Goal: Complete application form: Complete application form

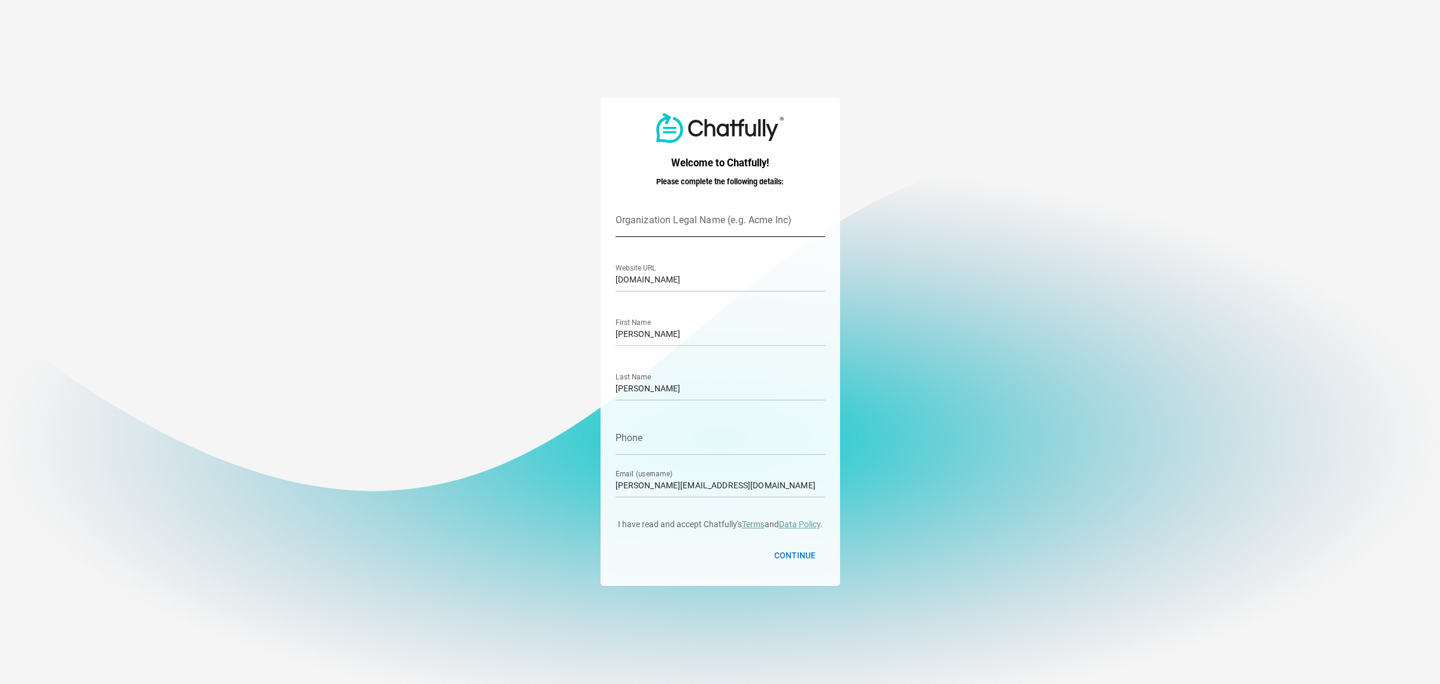
click at [658, 227] on input "Organization Legal Name (e.g. Acme Inc)" at bounding box center [720, 221] width 210 height 34
type input "Forge Network"
click at [642, 440] on input "Phone" at bounding box center [720, 438] width 210 height 34
type input "07955102522"
drag, startPoint x: 748, startPoint y: 490, endPoint x: 742, endPoint y: 494, distance: 7.7
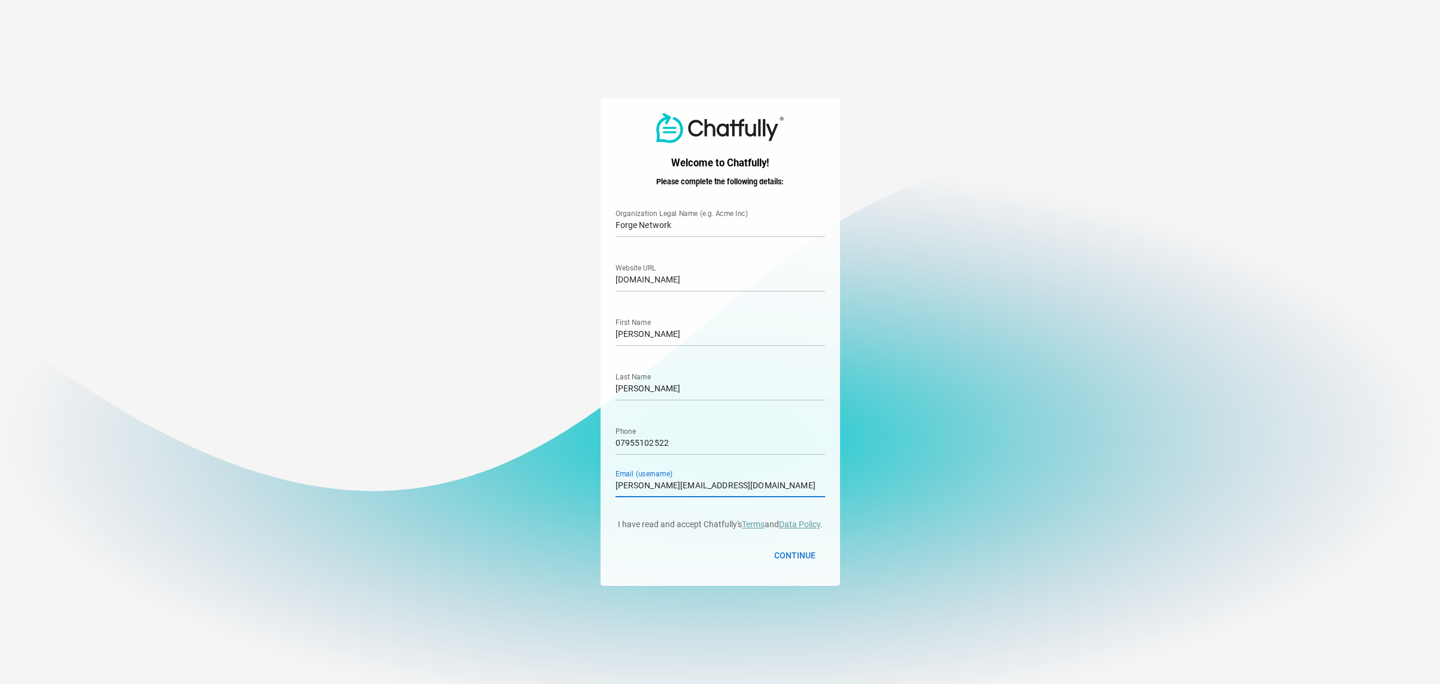
click at [742, 494] on input "[PERSON_NAME][EMAIL_ADDRESS][DOMAIN_NAME]" at bounding box center [720, 481] width 210 height 34
drag, startPoint x: 746, startPoint y: 490, endPoint x: 485, endPoint y: 491, distance: 261.6
click at [615, 491] on input "[PERSON_NAME][EMAIL_ADDRESS][DOMAIN_NAME]" at bounding box center [720, 481] width 210 height 34
type input "[EMAIL_ADDRESS][DOMAIN_NAME]"
click at [793, 557] on span "Continue" at bounding box center [794, 555] width 41 height 14
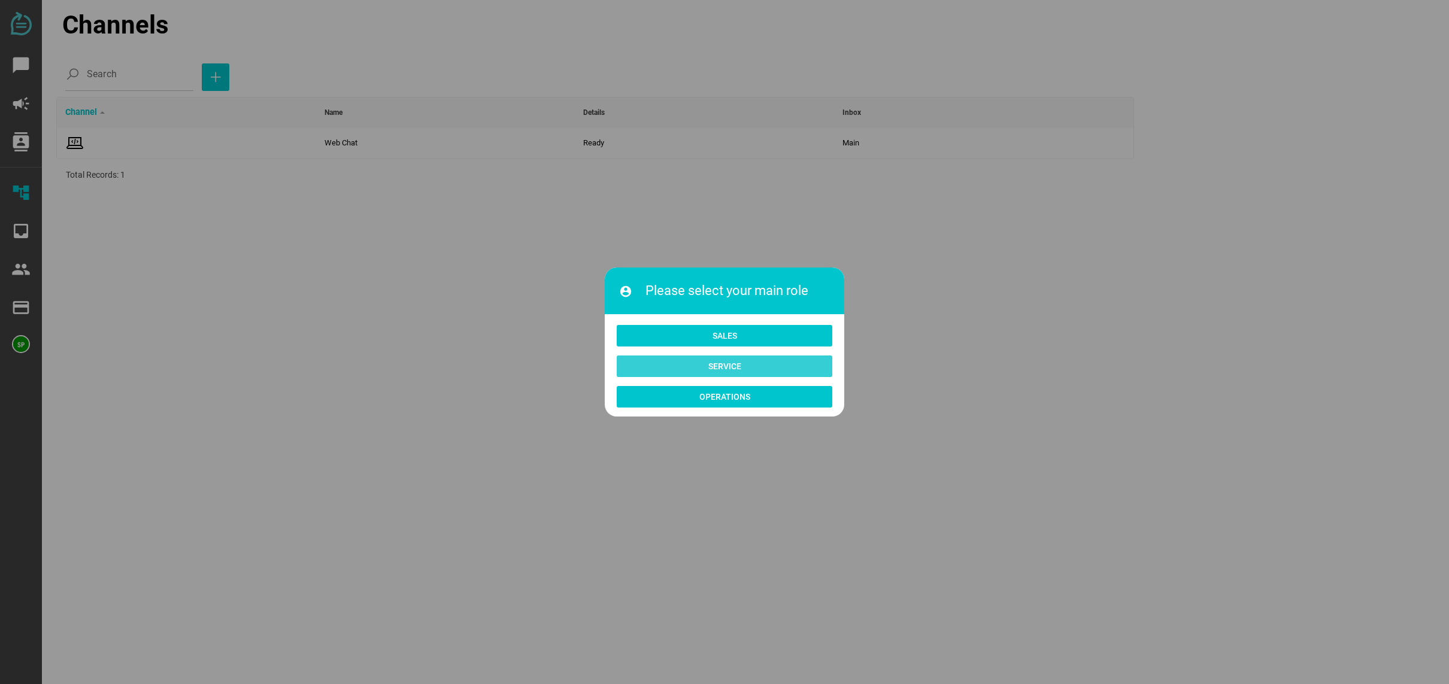
click at [718, 368] on span "Service" at bounding box center [724, 366] width 33 height 14
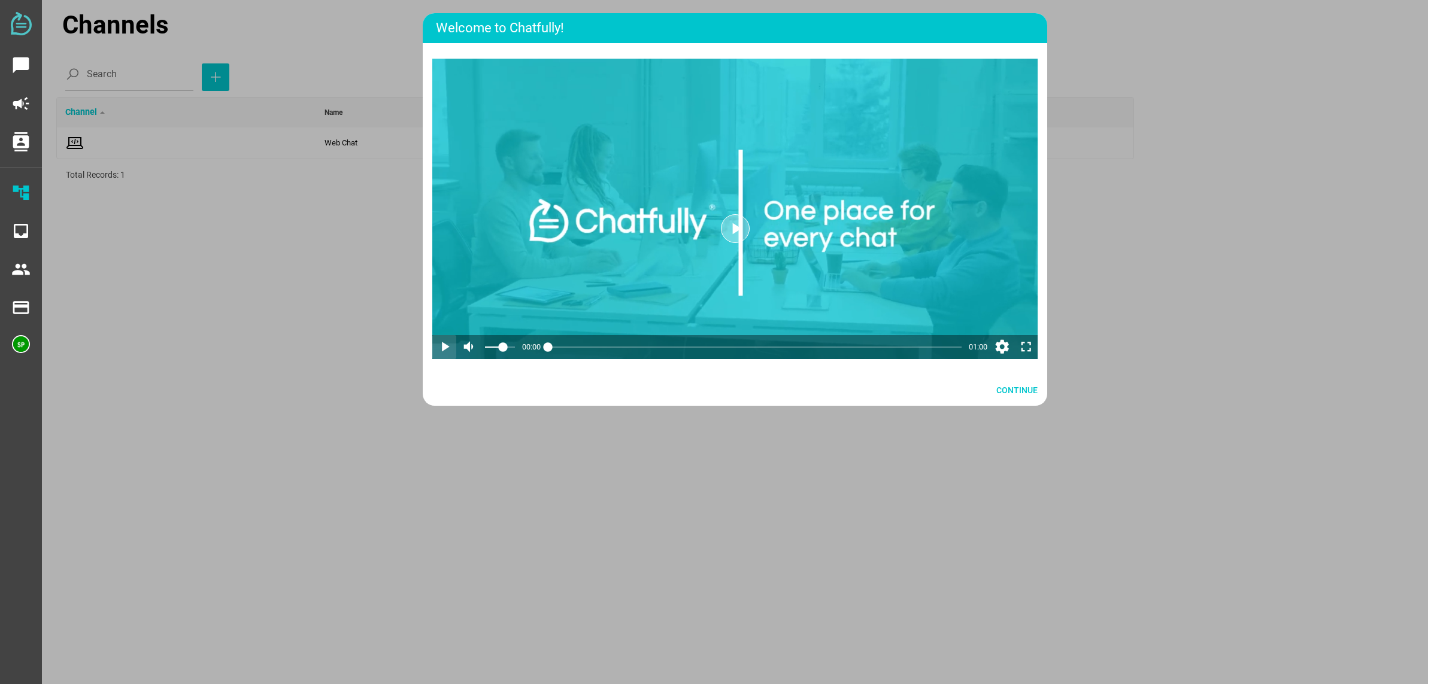
click at [452, 355] on icon "play_arrow" at bounding box center [444, 347] width 16 height 16
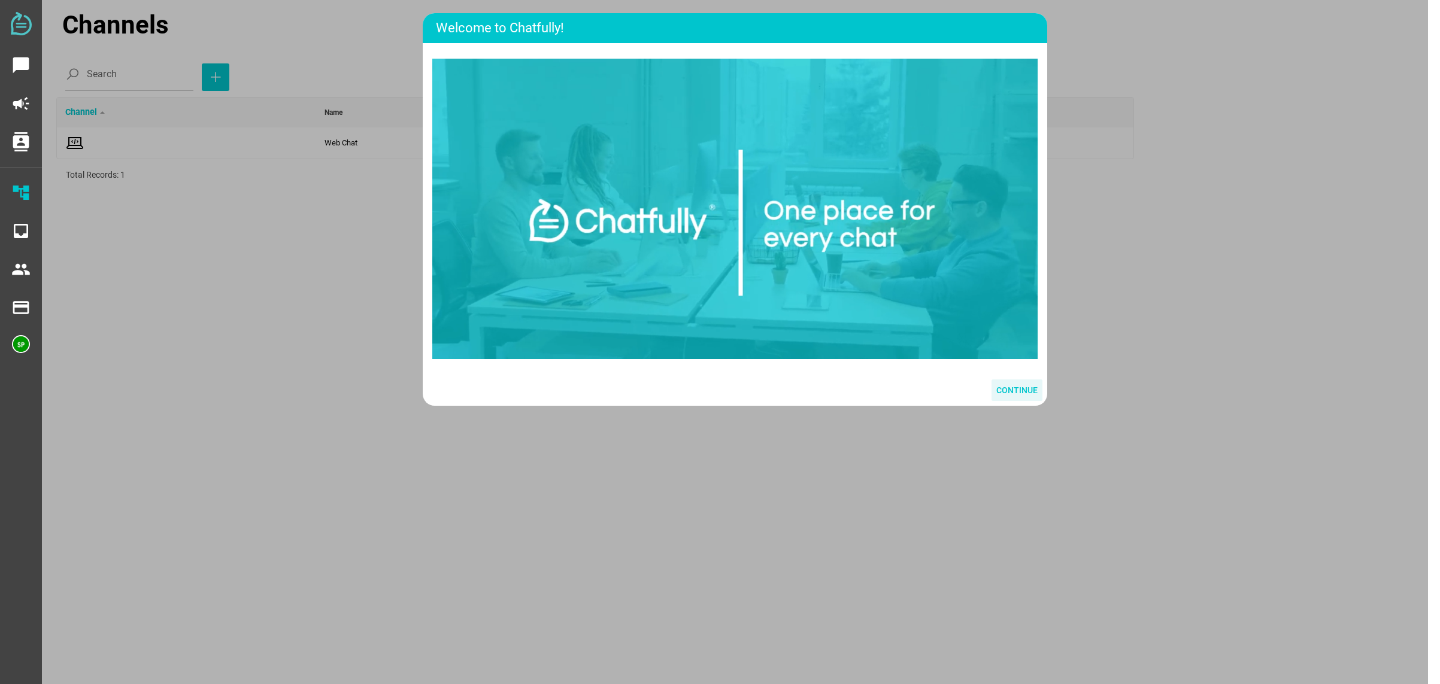
click at [1017, 397] on span "Continue" at bounding box center [1016, 390] width 41 height 14
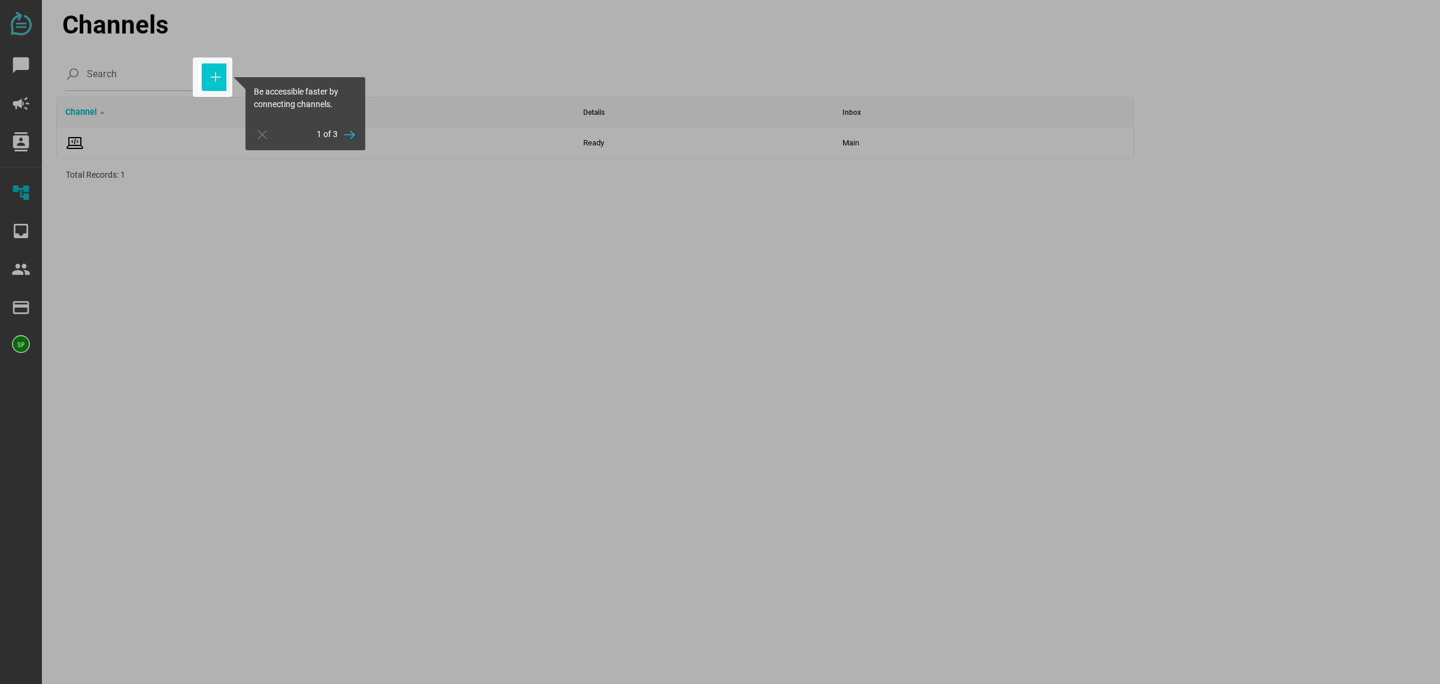
click at [295, 181] on div at bounding box center [832, 342] width 1213 height 684
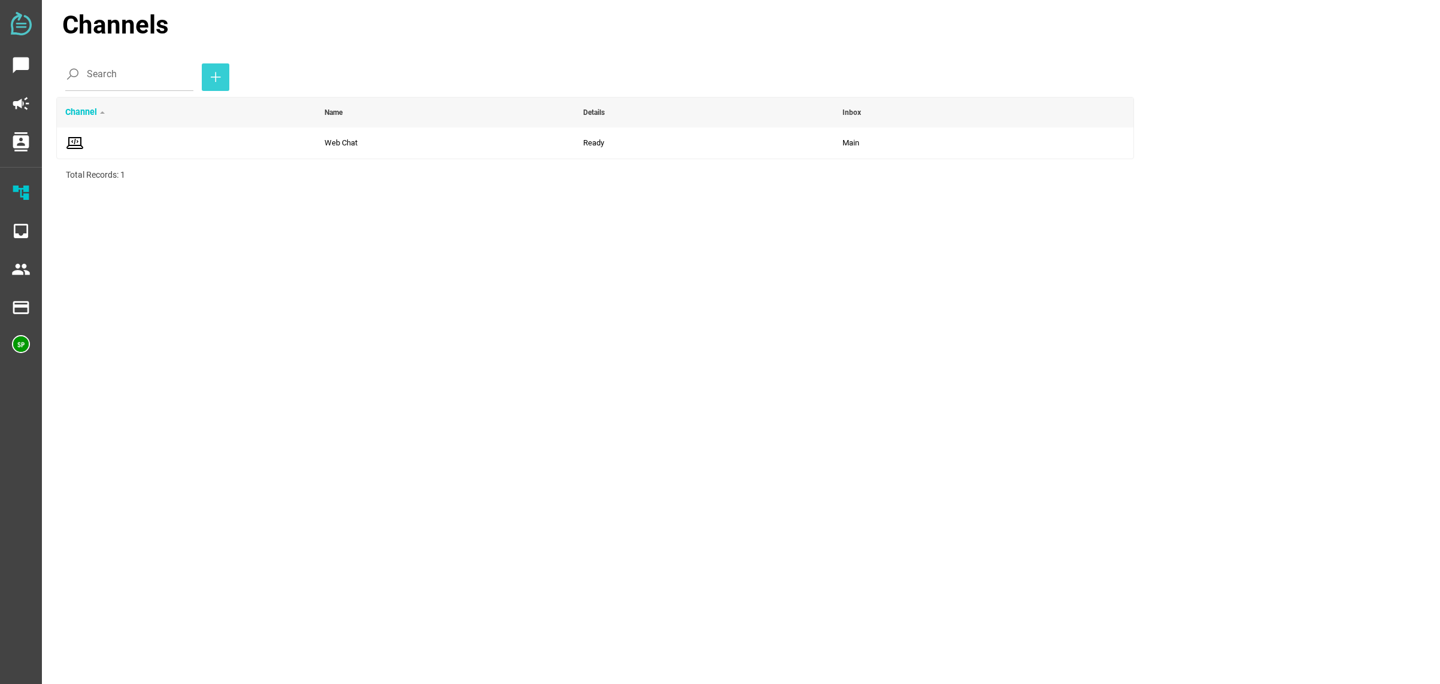
click at [211, 83] on icon "button" at bounding box center [215, 77] width 14 height 14
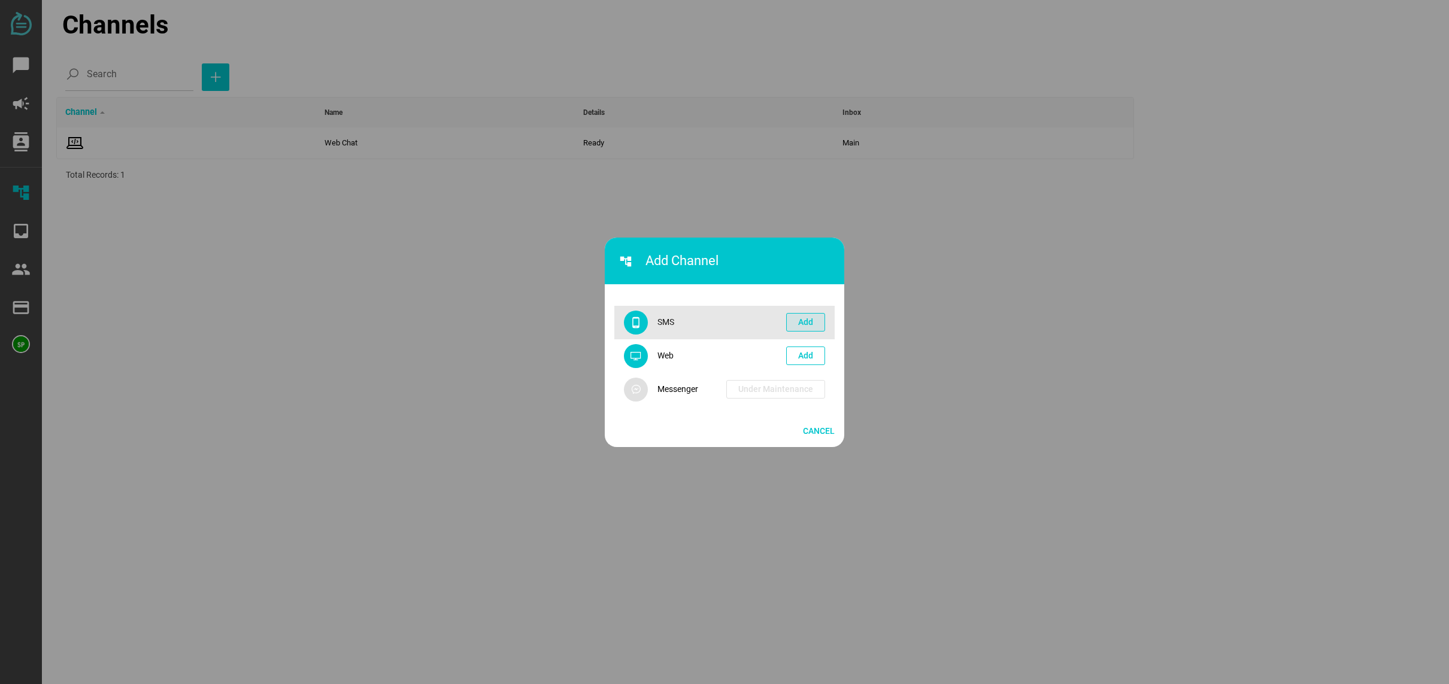
click at [811, 319] on span "Add" at bounding box center [805, 322] width 15 height 14
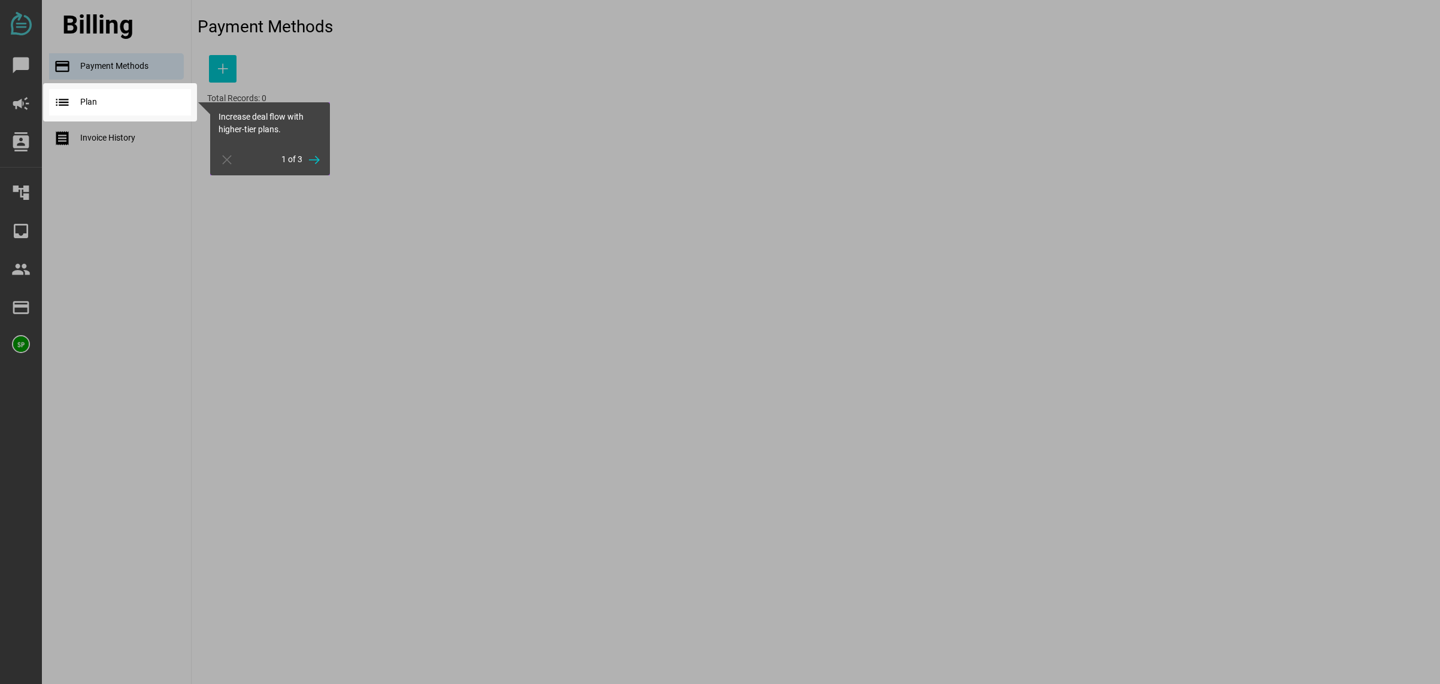
click at [98, 110] on div at bounding box center [120, 102] width 154 height 38
click at [321, 166] on span "button" at bounding box center [314, 160] width 24 height 22
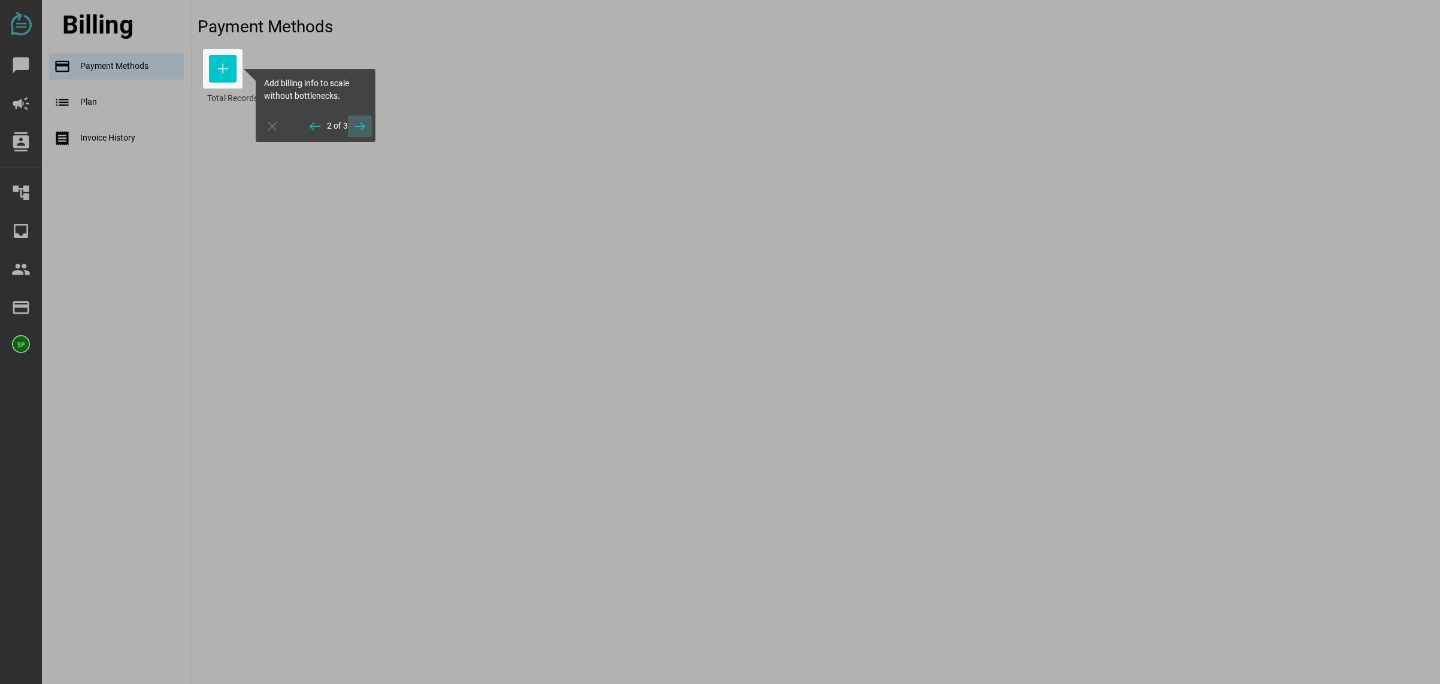
click at [357, 124] on icon "button" at bounding box center [360, 126] width 14 height 14
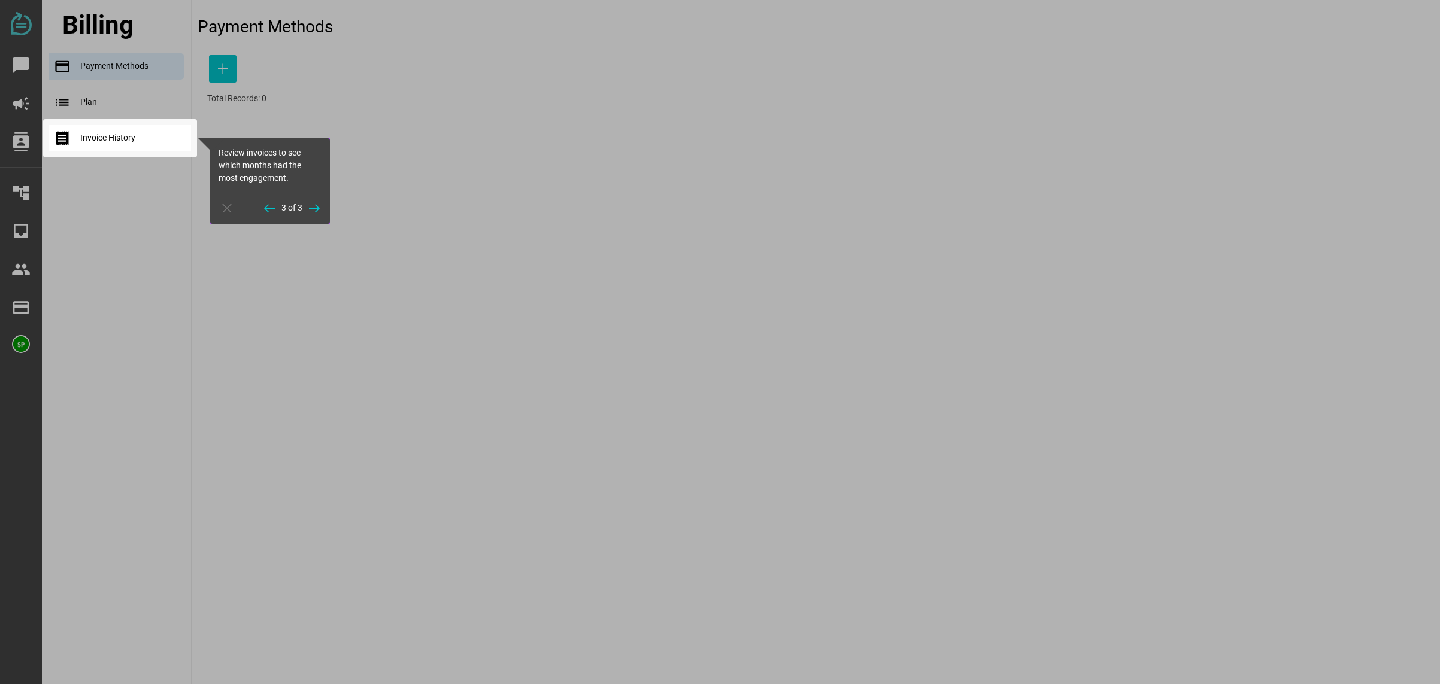
click at [224, 72] on div at bounding box center [815, 342] width 1249 height 684
click at [305, 211] on span "button" at bounding box center [314, 209] width 24 height 22
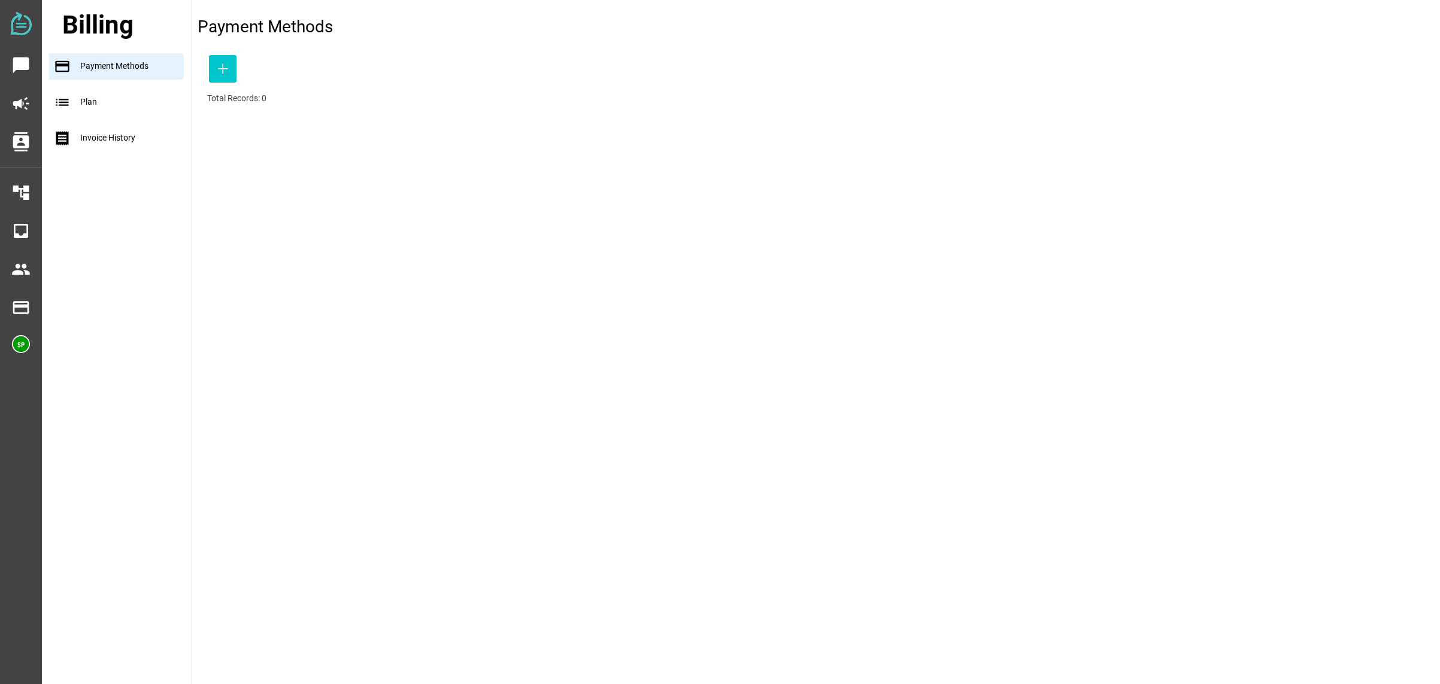
click at [92, 106] on div "list Plan" at bounding box center [120, 102] width 142 height 26
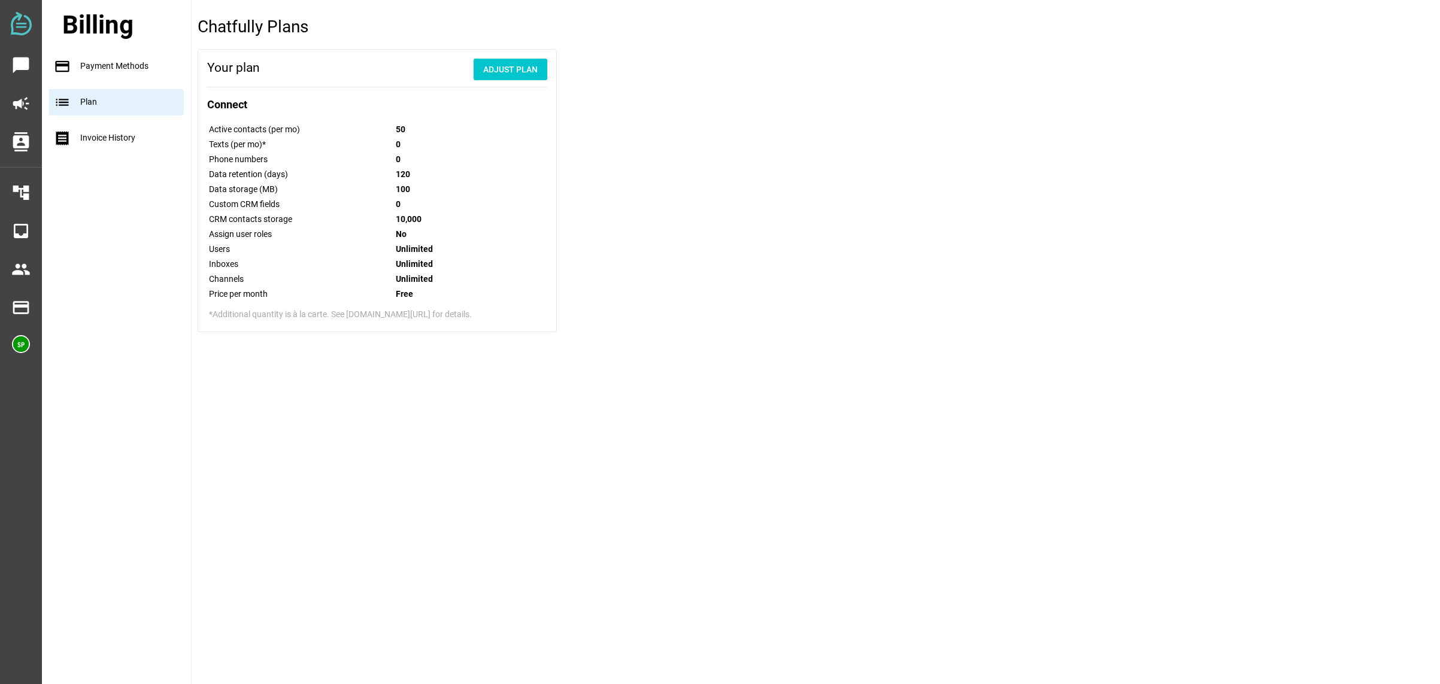
click at [98, 63] on div "payment Payment Methods" at bounding box center [120, 66] width 142 height 26
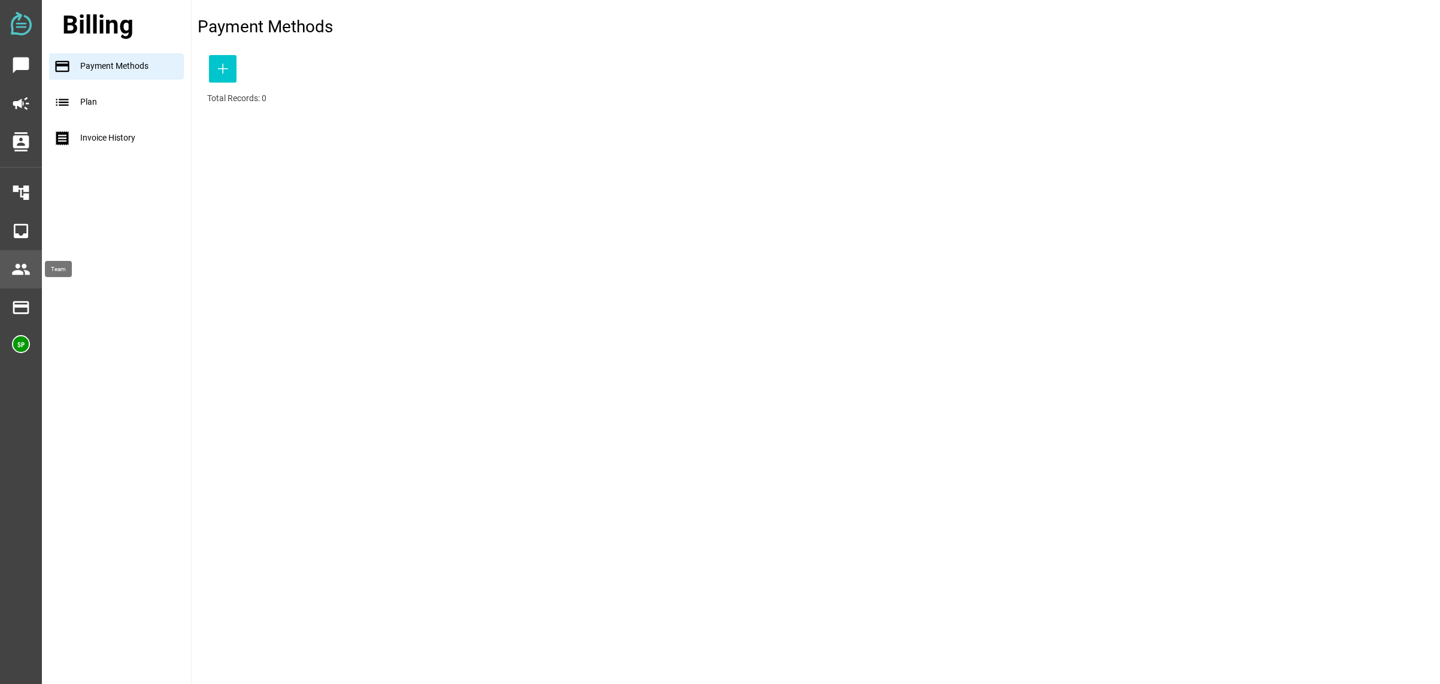
click at [19, 272] on icon "people" at bounding box center [20, 269] width 19 height 19
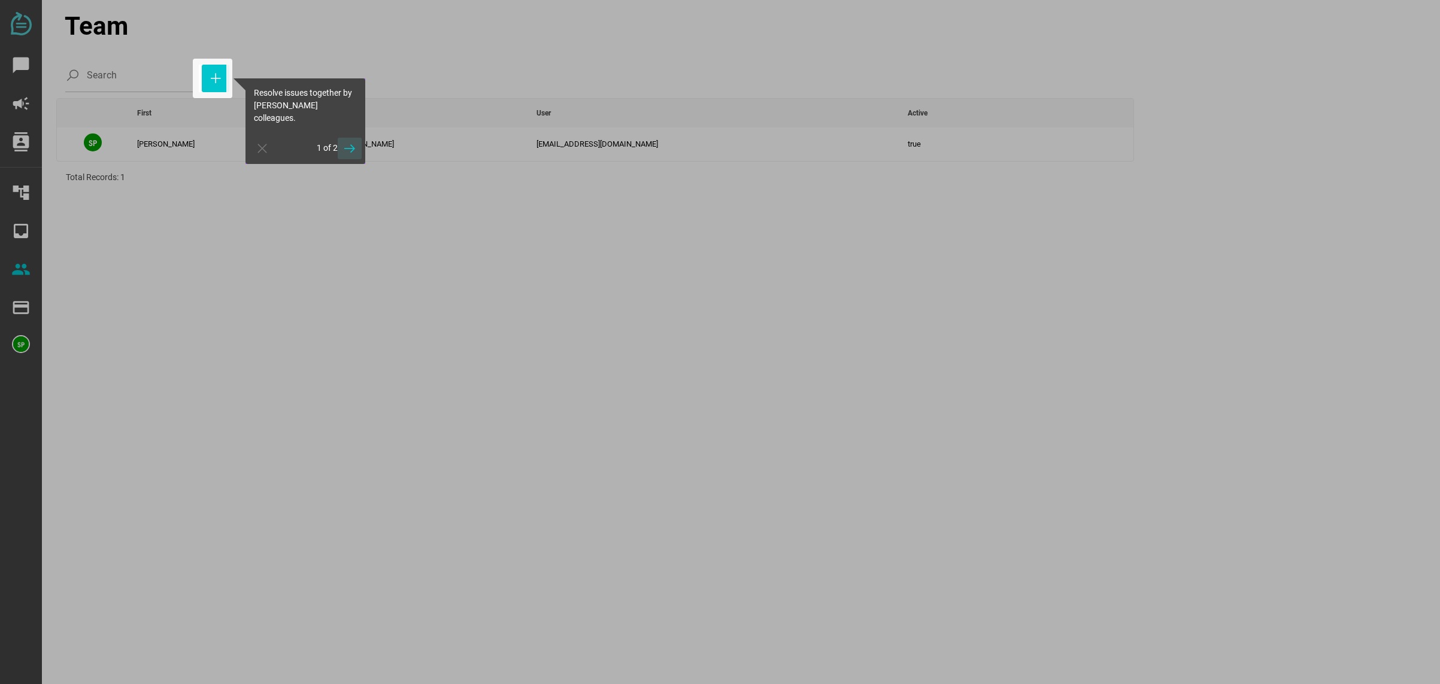
click at [348, 141] on icon "button" at bounding box center [349, 148] width 14 height 14
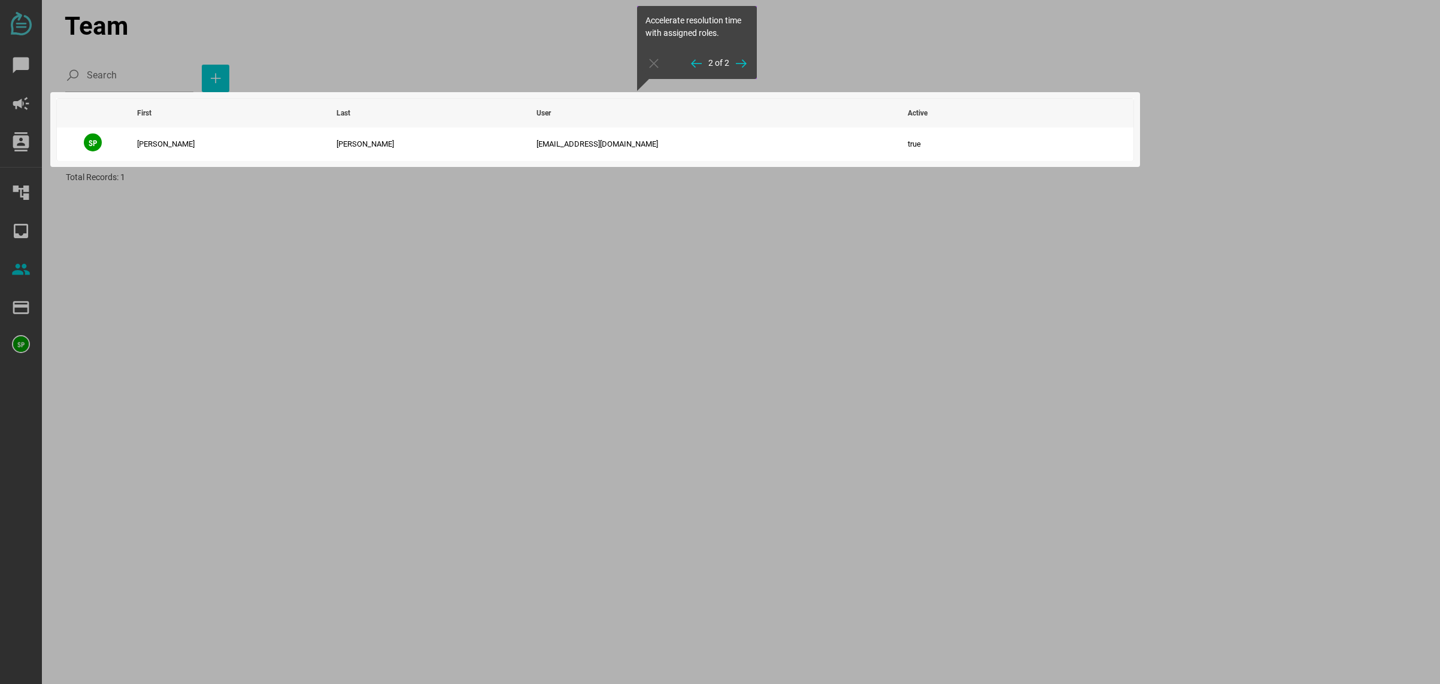
click at [233, 251] on div at bounding box center [595, 422] width 1078 height 523
click at [22, 312] on div at bounding box center [28, 342] width 56 height 684
click at [23, 311] on div at bounding box center [28, 342] width 56 height 684
click at [31, 231] on div at bounding box center [28, 342] width 56 height 684
click at [784, 51] on div at bounding box center [595, 49] width 1078 height 98
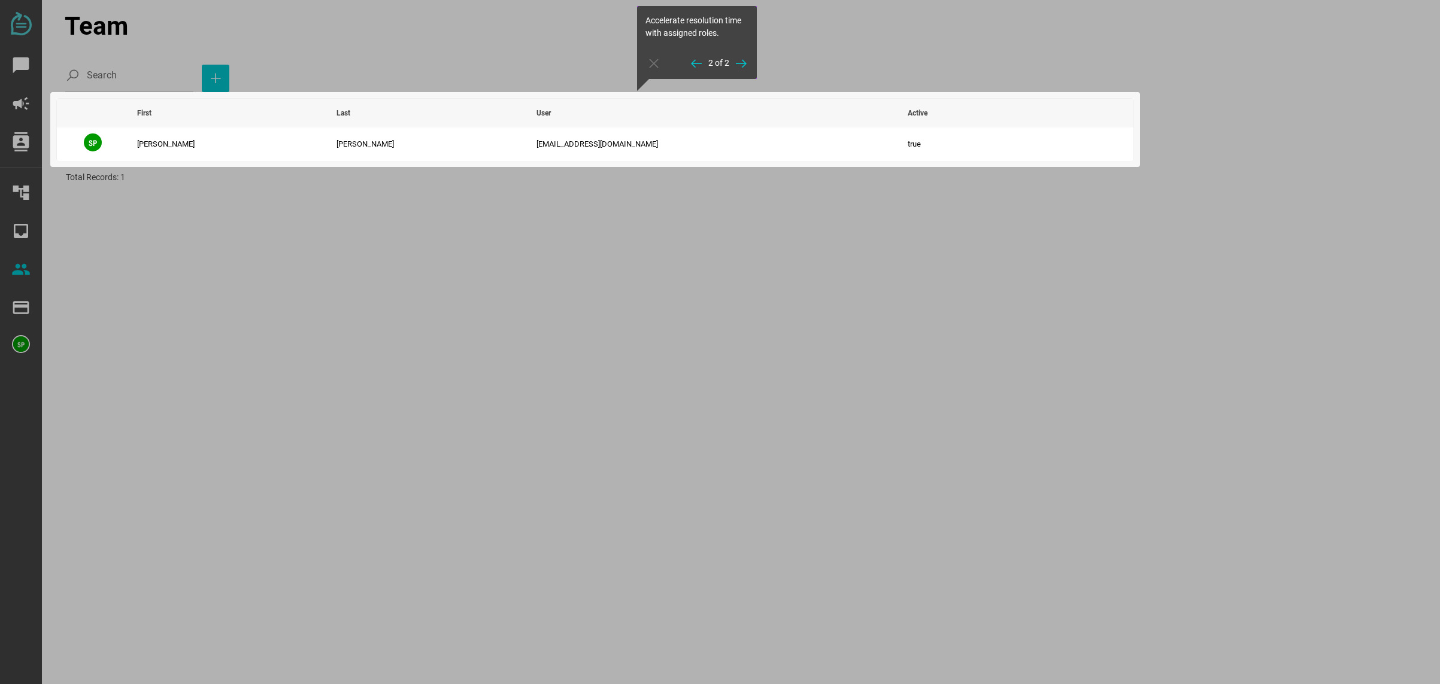
click at [658, 65] on div "Accelerate resolution time with assigned roles. 2 of 2" at bounding box center [697, 42] width 120 height 73
click at [651, 60] on icon "button" at bounding box center [654, 63] width 14 height 14
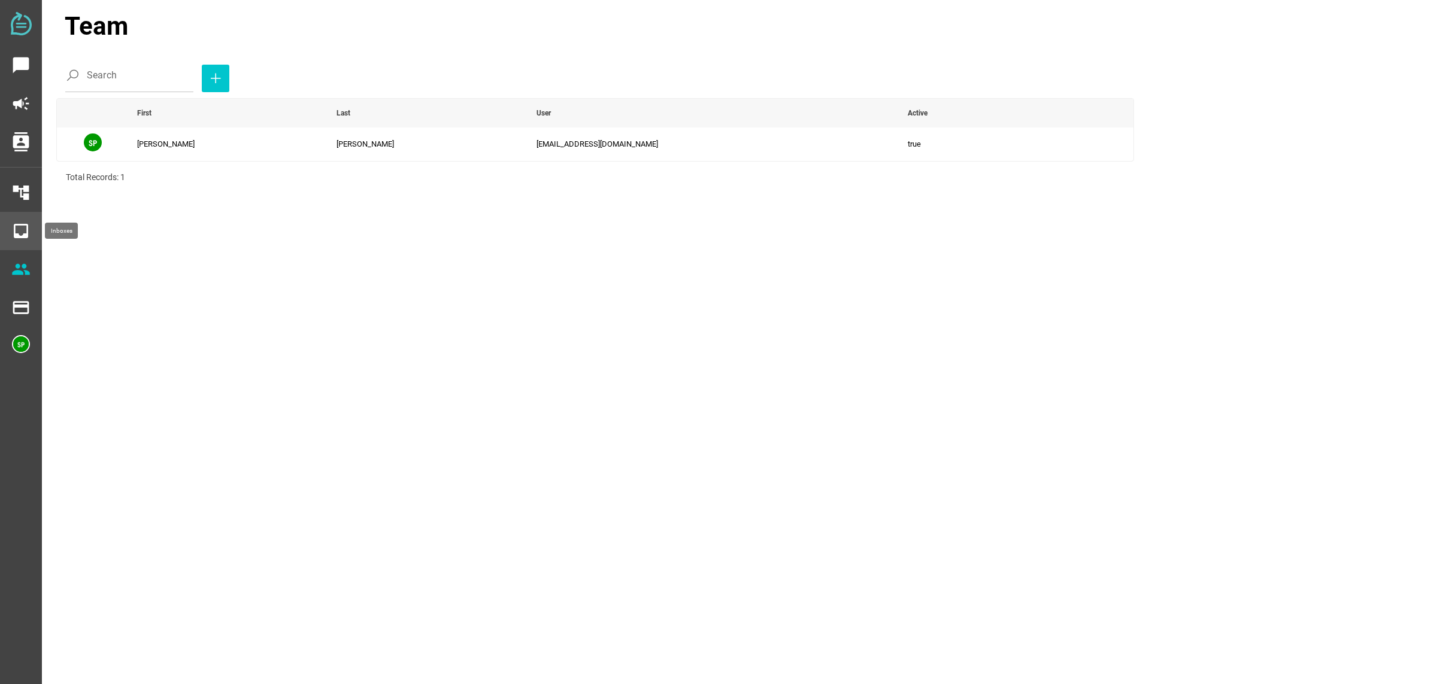
click at [24, 236] on icon "inbox" at bounding box center [20, 230] width 19 height 19
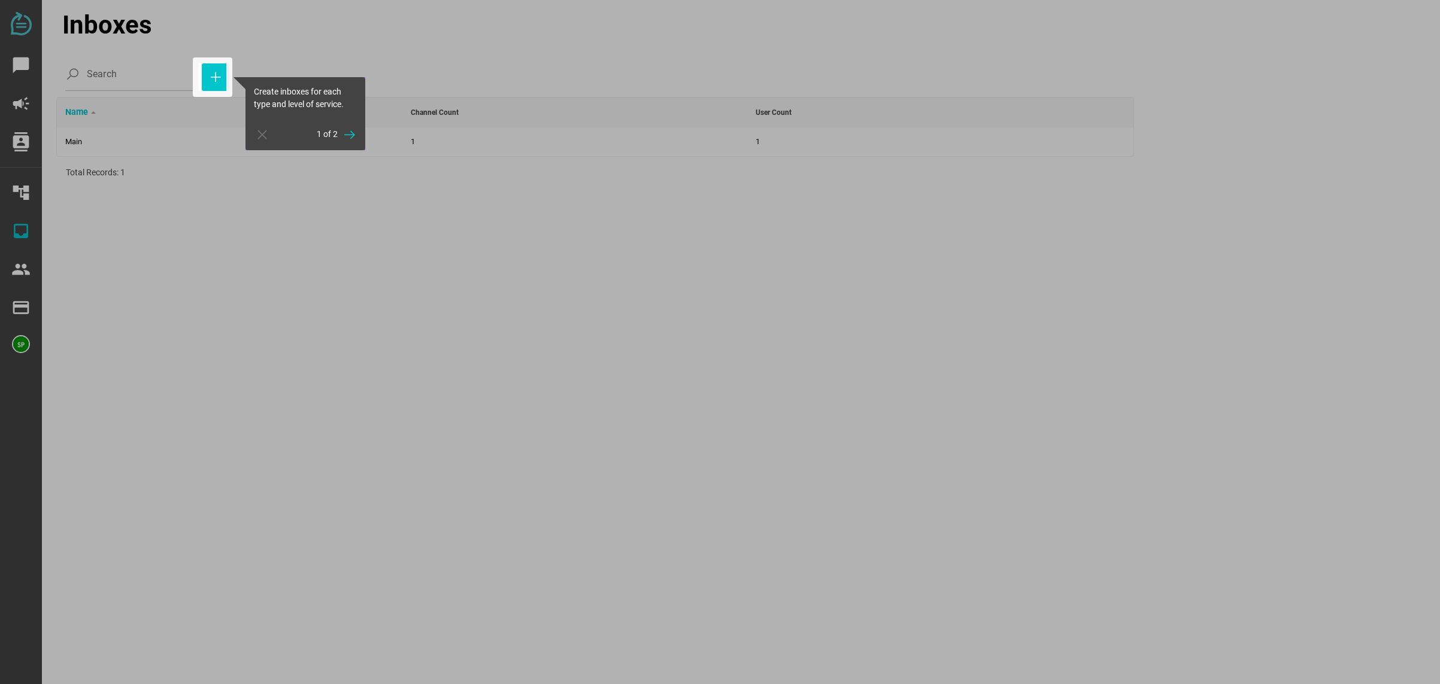
click at [279, 59] on div at bounding box center [832, 342] width 1213 height 684
click at [257, 133] on icon "button" at bounding box center [262, 135] width 14 height 14
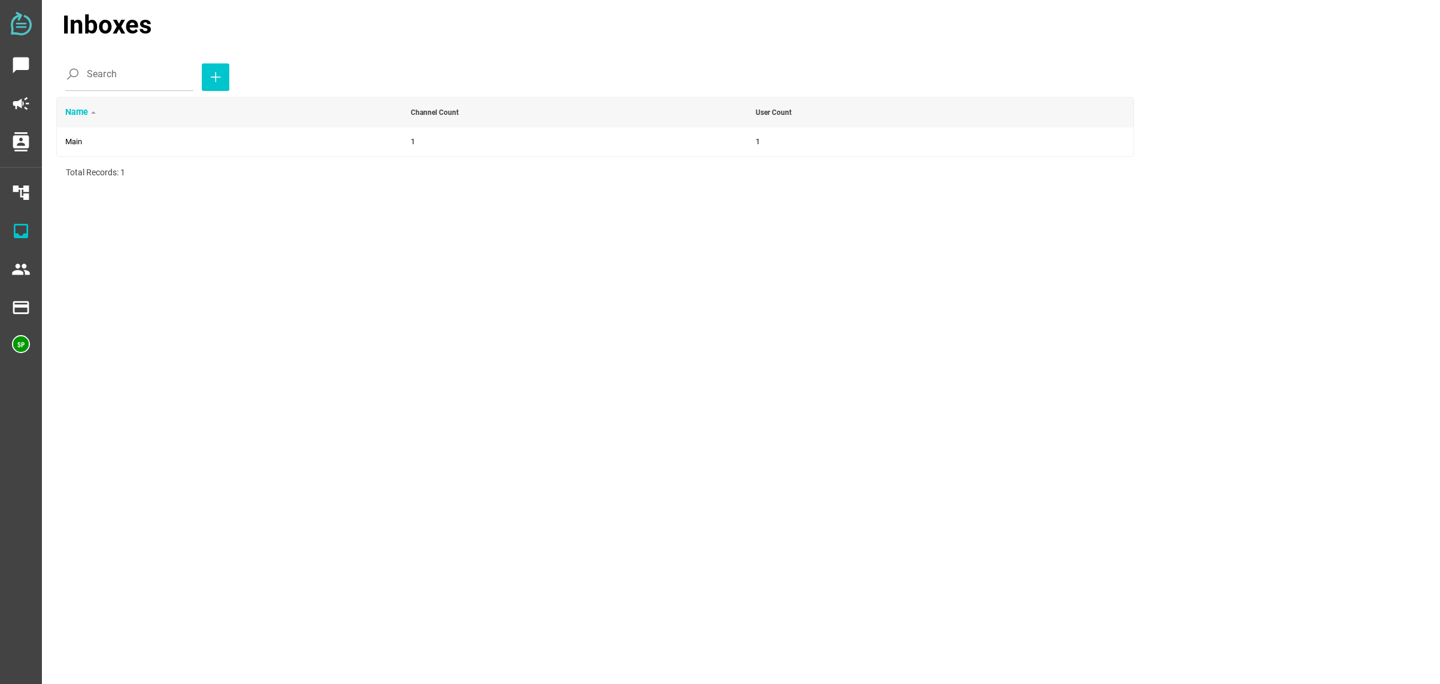
click at [20, 28] on img at bounding box center [21, 23] width 21 height 23
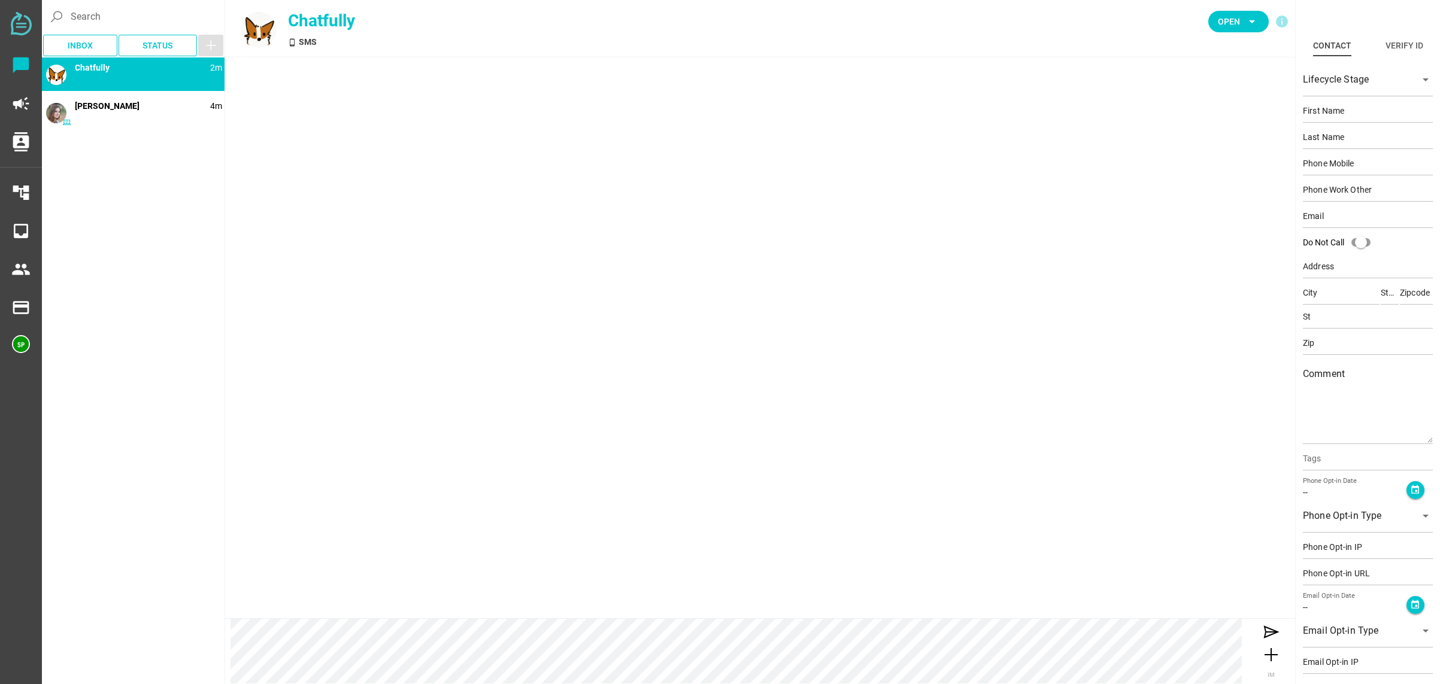
type input "Demo"
type input "Contact"
type input "15554443333"
type input "demo@example.com"
type input "123 Main St"
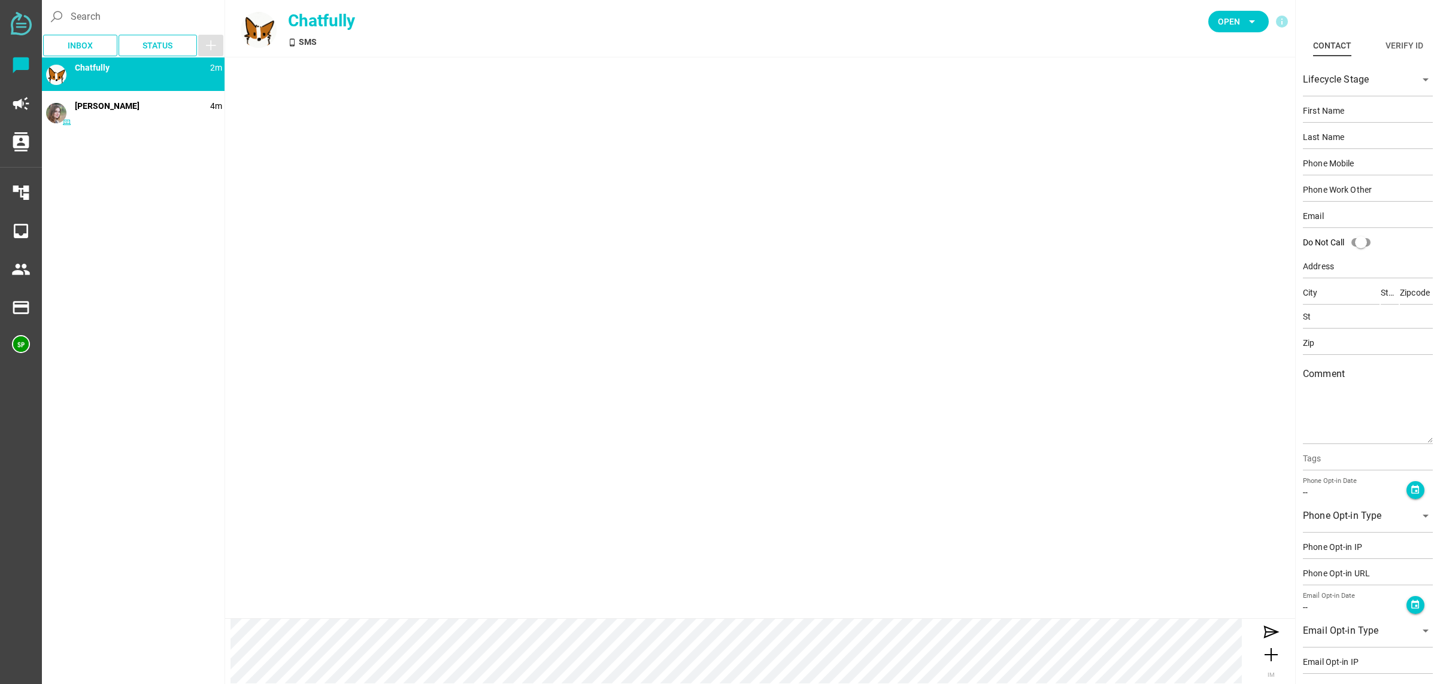
type input "Beverly Hills"
type input "CA"
type input "90210"
type input "CA"
type input "90210"
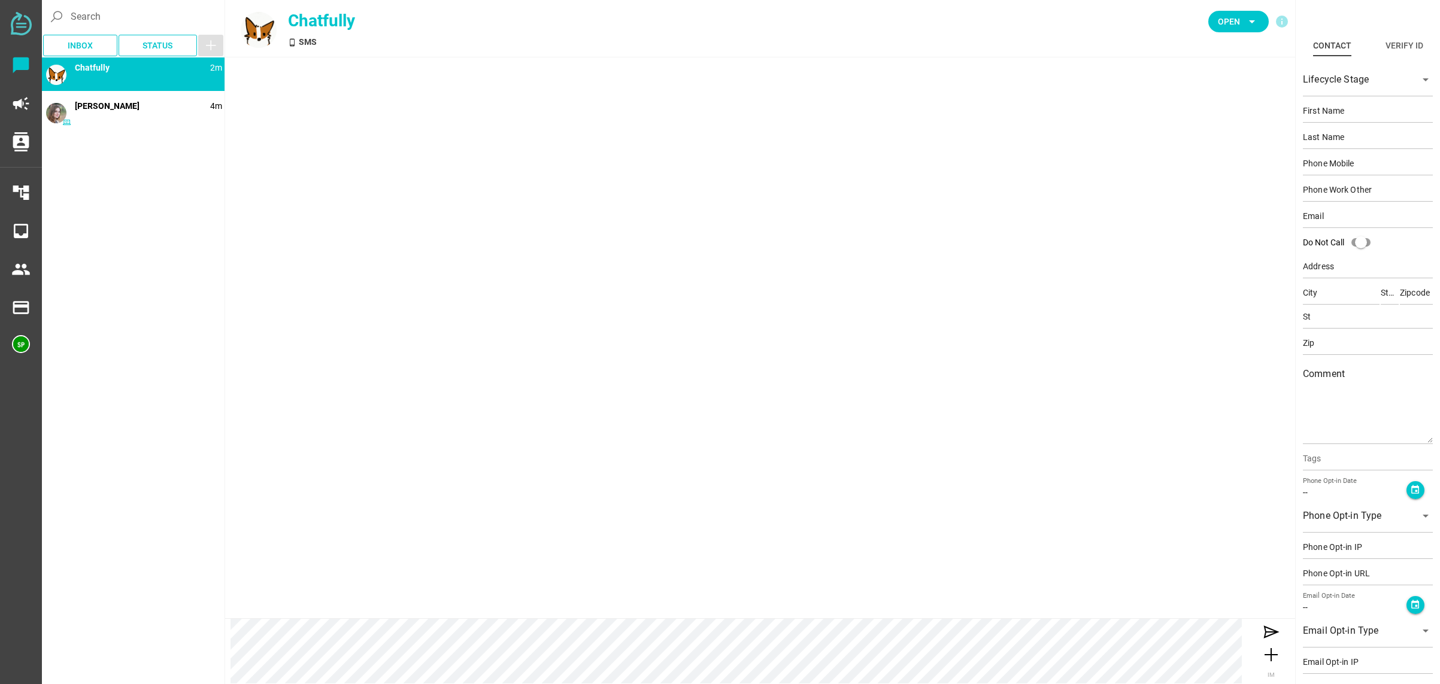
type textarea "This is an example contact for demo purposes."
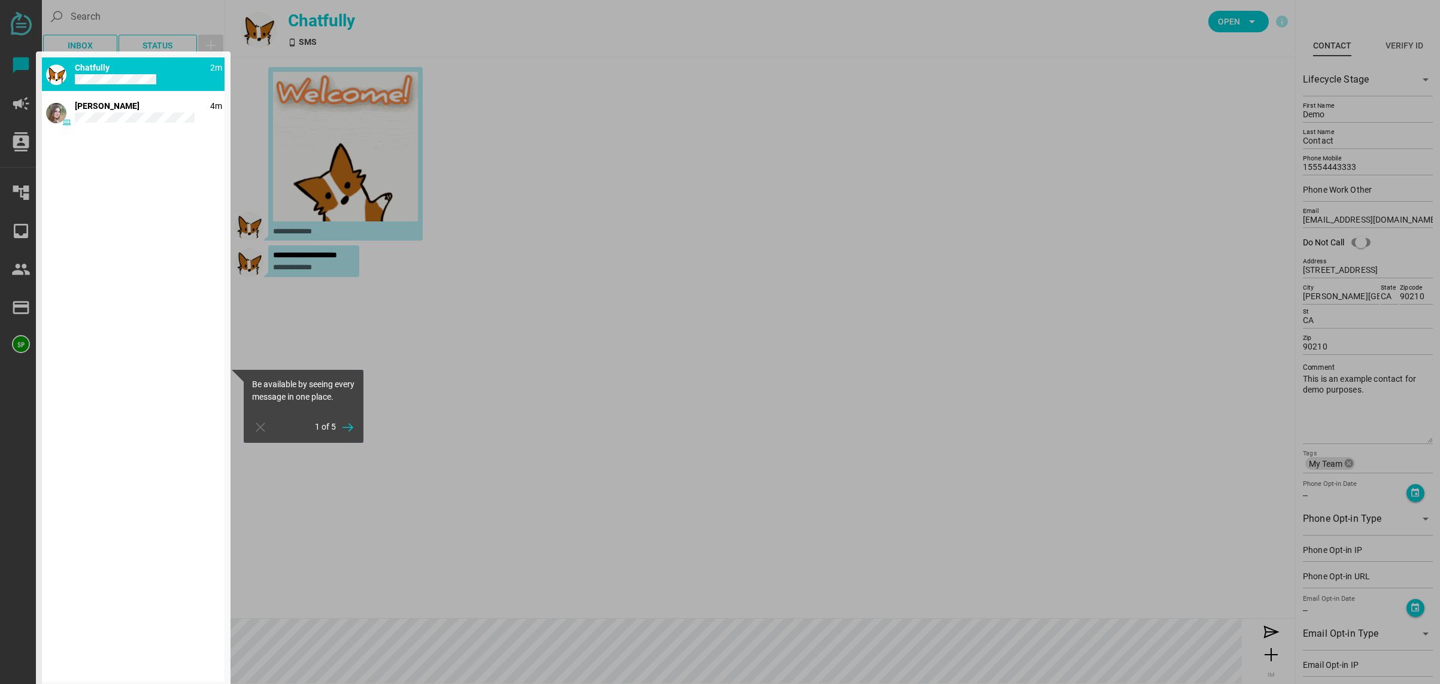
click at [143, 120] on div at bounding box center [133, 369] width 195 height 636
click at [136, 111] on div at bounding box center [133, 369] width 195 height 636
click at [146, 74] on div at bounding box center [133, 369] width 195 height 636
click at [638, 269] on div at bounding box center [831, 342] width 1215 height 684
click at [257, 435] on icon "button" at bounding box center [260, 427] width 14 height 14
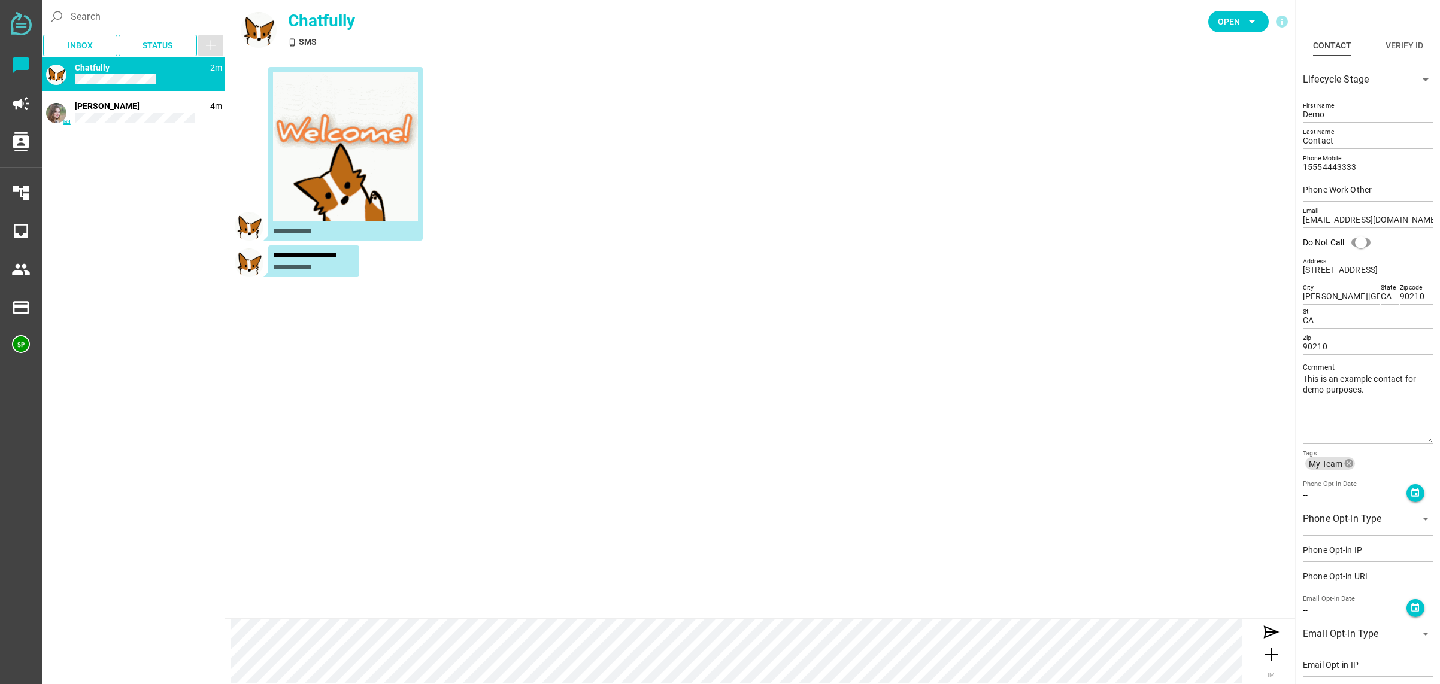
click at [340, 109] on img at bounding box center [345, 147] width 145 height 150
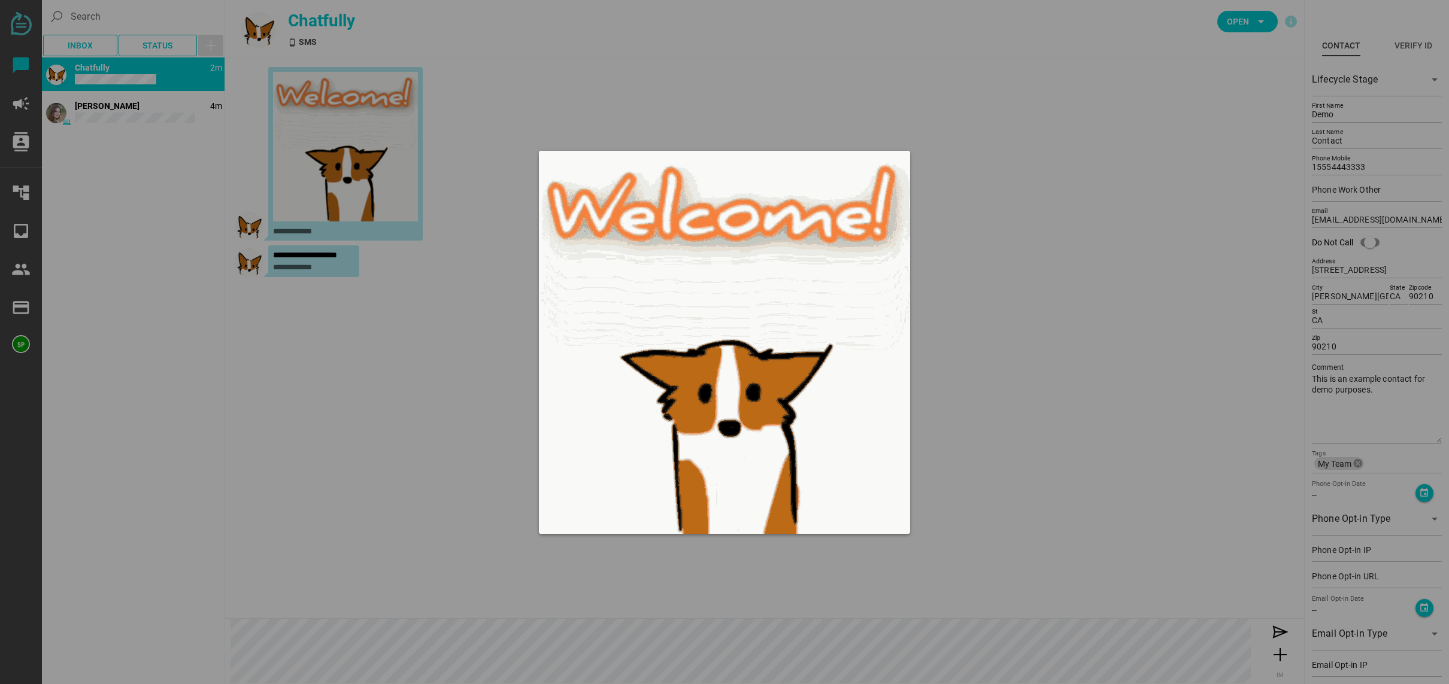
click at [1001, 139] on div at bounding box center [724, 342] width 1449 height 684
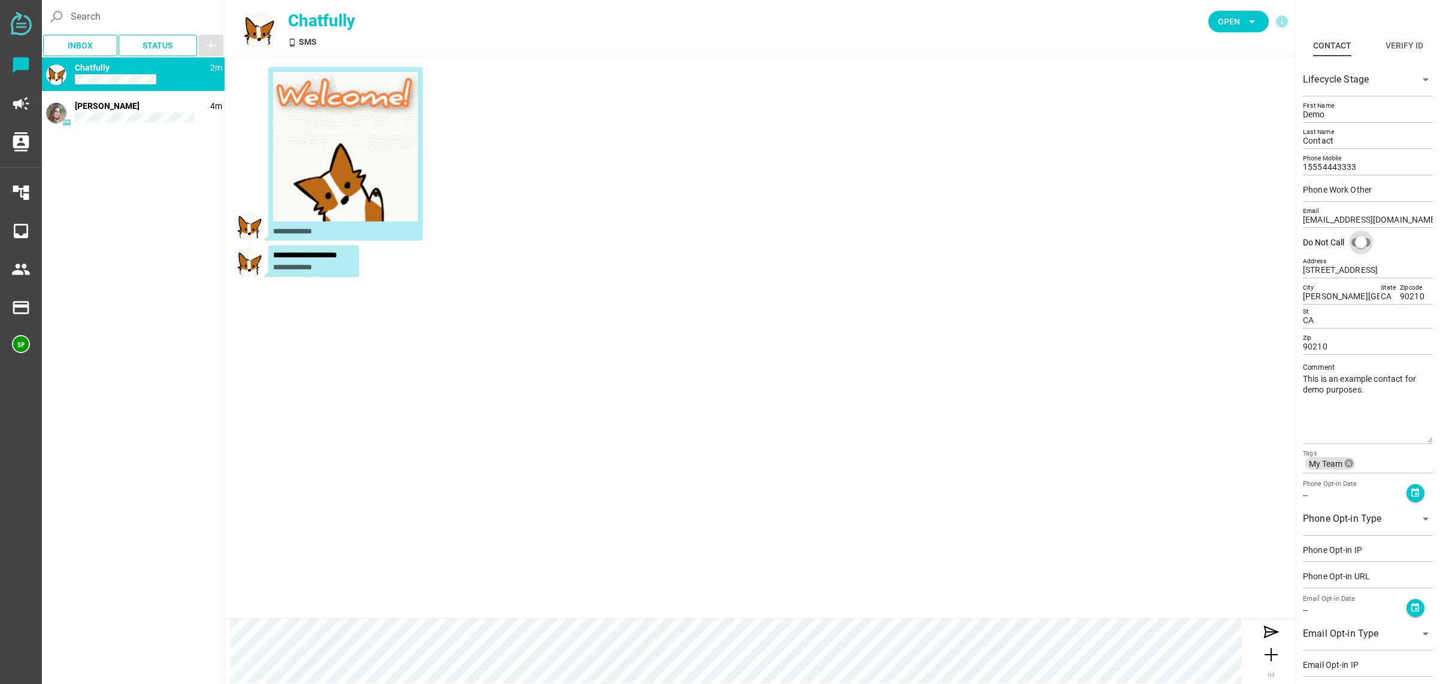
click at [1367, 245] on div "Do Not Call" at bounding box center [1361, 242] width 12 height 12
click at [1367, 245] on div "Do Not Call" at bounding box center [1365, 242] width 12 height 12
